Goal: Navigation & Orientation: Find specific page/section

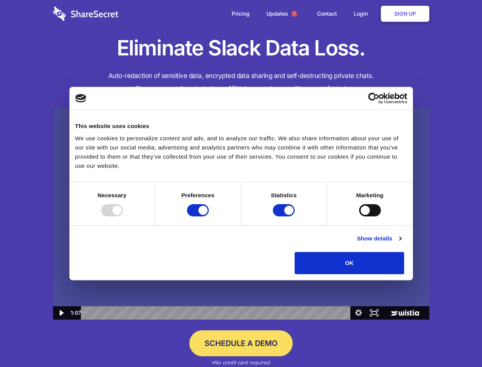
click at [241, 183] on img at bounding box center [241, 214] width 377 height 212
click at [123, 216] on div at bounding box center [112, 210] width 22 height 12
click at [209, 216] on input "Preferences" at bounding box center [198, 210] width 22 height 12
checkbox input "false"
click at [285, 216] on input "Statistics" at bounding box center [284, 210] width 22 height 12
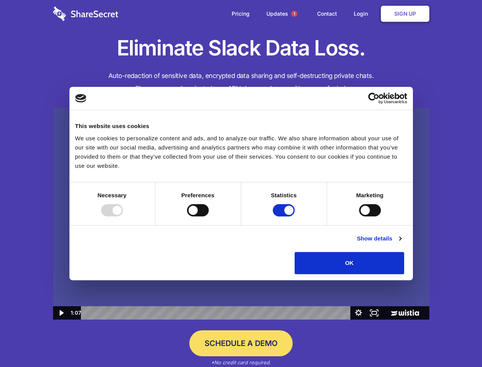
checkbox input "false"
click at [359, 216] on input "Marketing" at bounding box center [370, 210] width 22 height 12
checkbox input "true"
click at [401, 243] on link "Show details" at bounding box center [379, 238] width 44 height 9
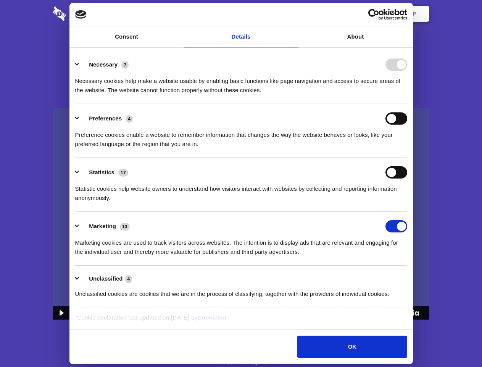
click at [408, 104] on li "Necessary 7 Necessary cookies help make a website usable by enabling basic func…" at bounding box center [241, 77] width 332 height 54
click at [294, 14] on span "1" at bounding box center [294, 14] width 6 height 6
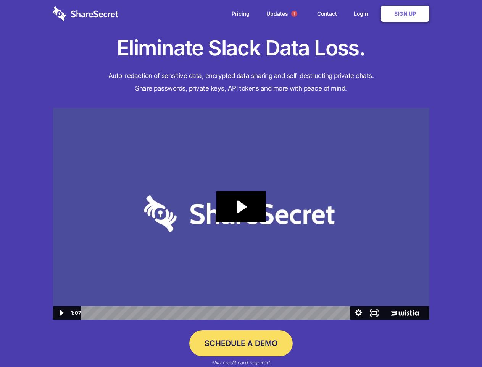
click at [241, 214] on icon "Play Video: Sharesecret Slack Extension" at bounding box center [241, 206] width 49 height 31
